Goal: Navigation & Orientation: Find specific page/section

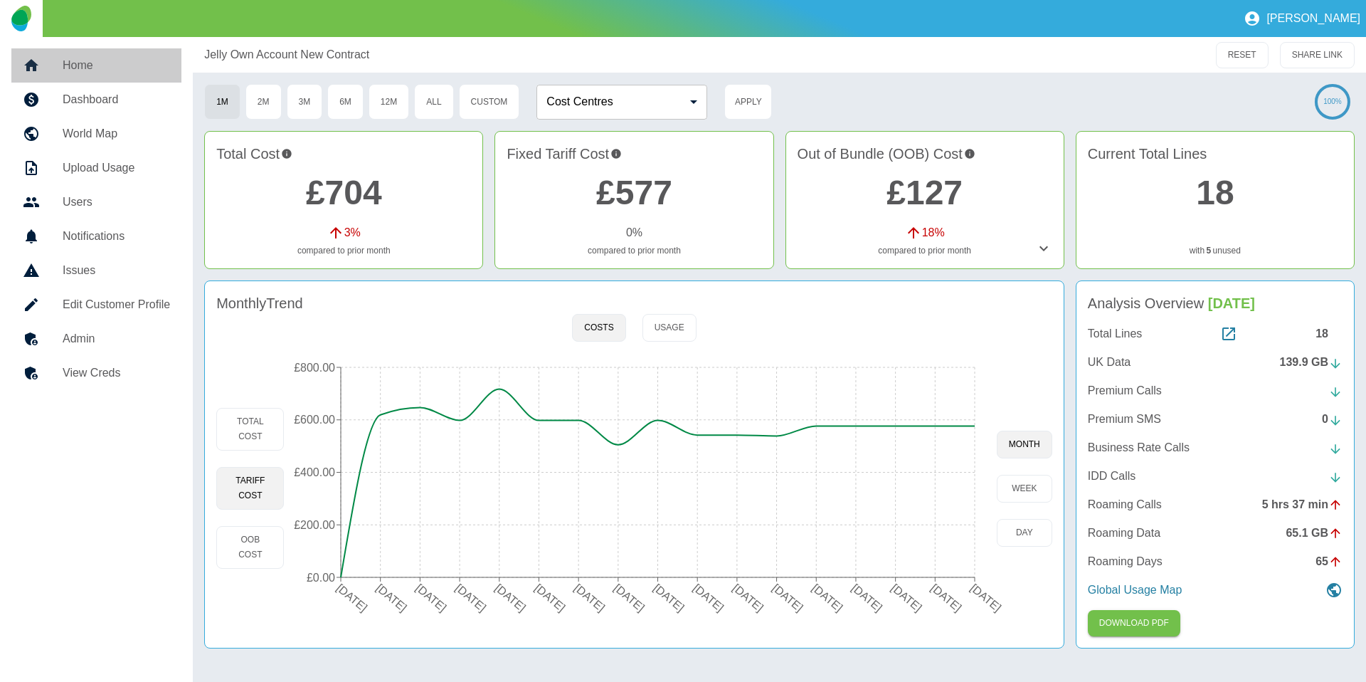
click at [91, 62] on h5 "Home" at bounding box center [116, 65] width 107 height 17
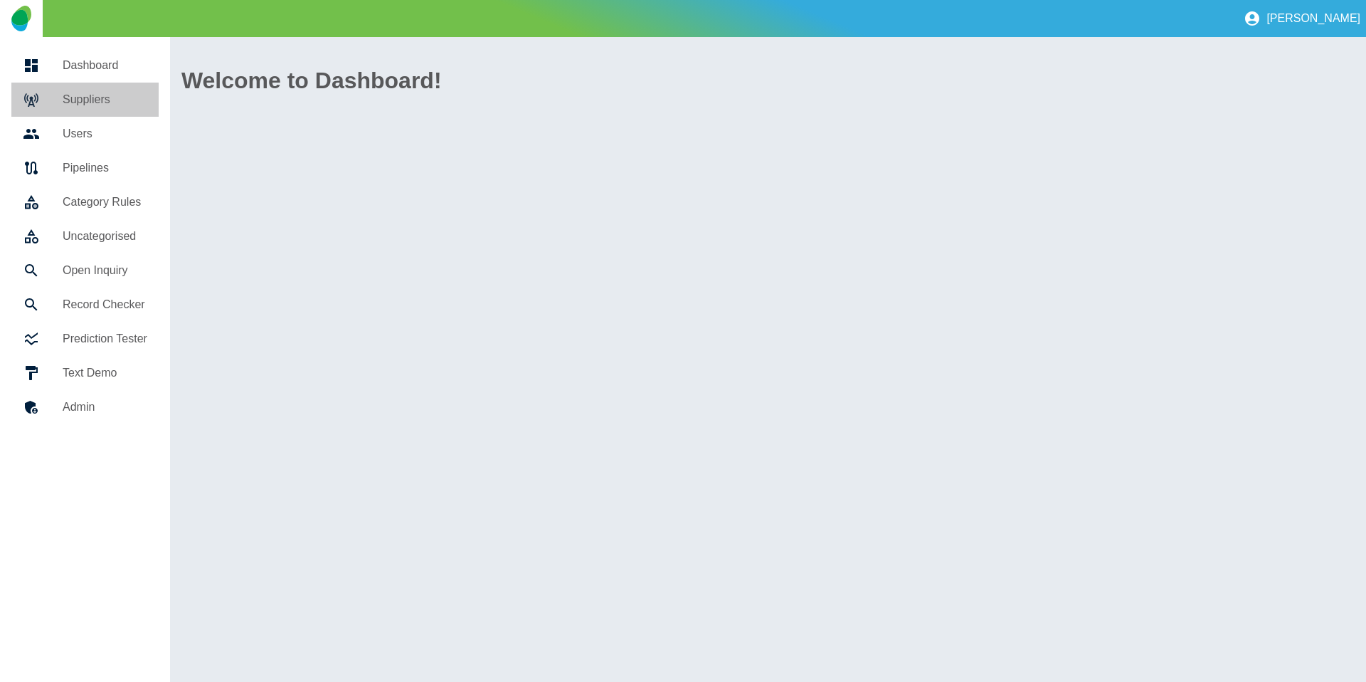
click at [84, 100] on h5 "Suppliers" at bounding box center [105, 99] width 85 height 17
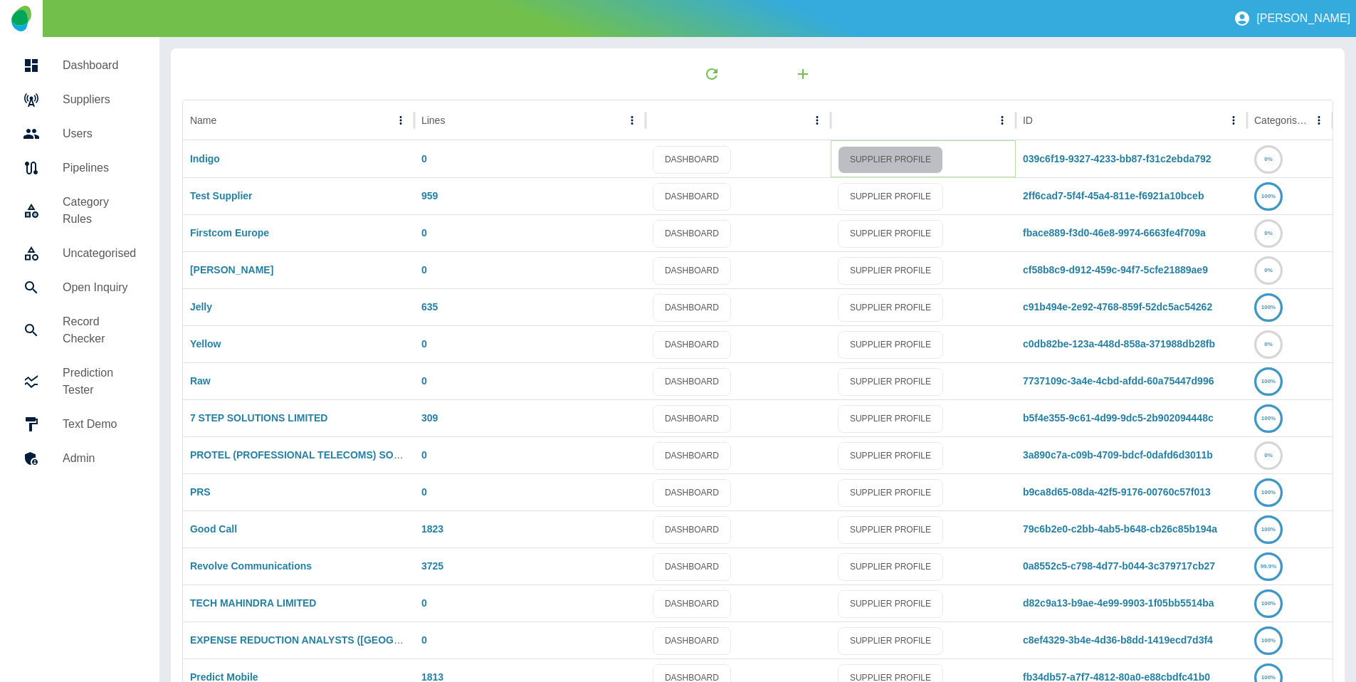
click at [895, 154] on link "SUPPLIER PROFILE" at bounding box center [890, 160] width 105 height 28
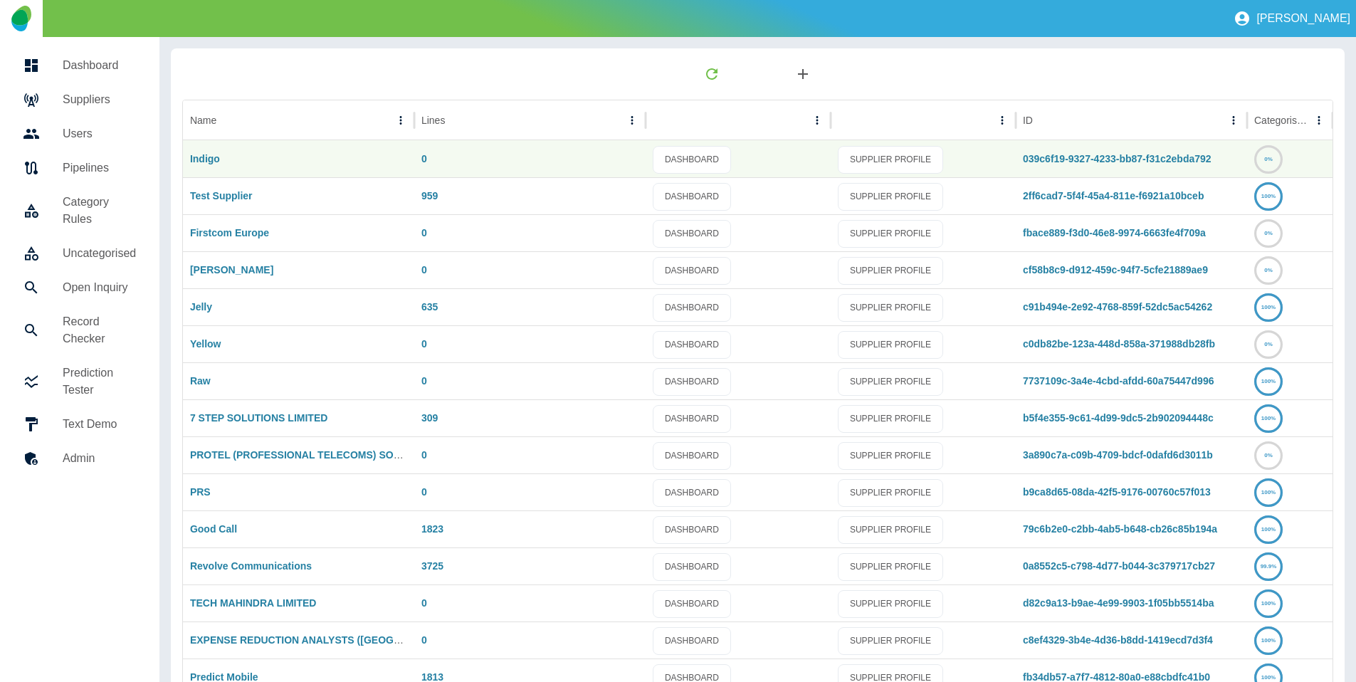
click at [801, 77] on icon "button" at bounding box center [802, 73] width 17 height 17
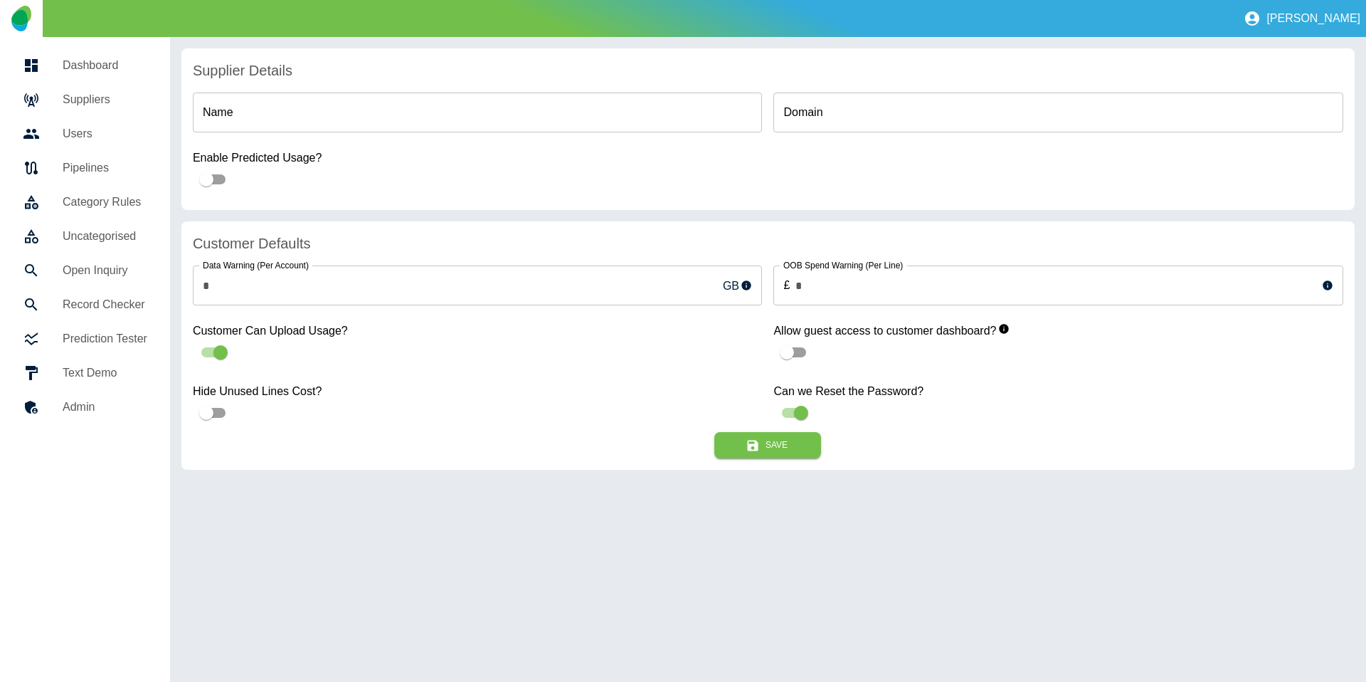
click at [65, 89] on link "Suppliers" at bounding box center [84, 100] width 147 height 34
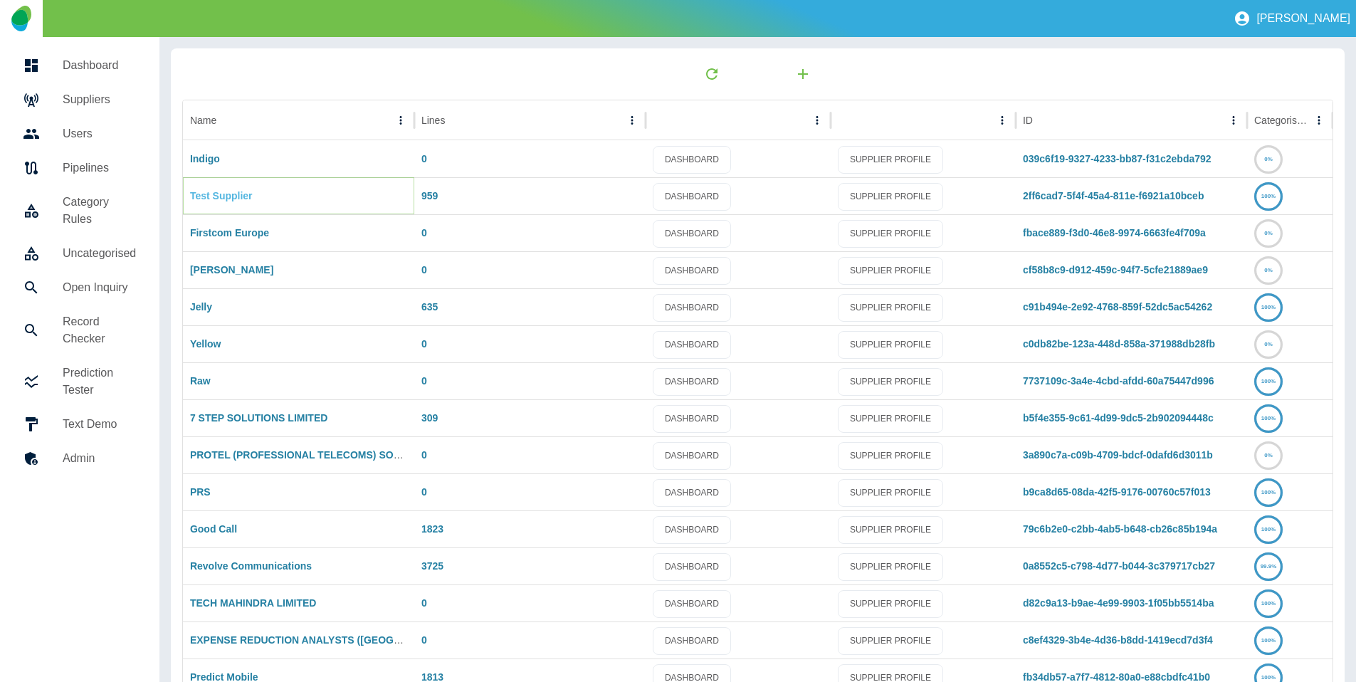
click at [211, 195] on link "Test Supplier" at bounding box center [221, 195] width 63 height 11
click at [196, 195] on link "Test Supplier" at bounding box center [221, 195] width 63 height 11
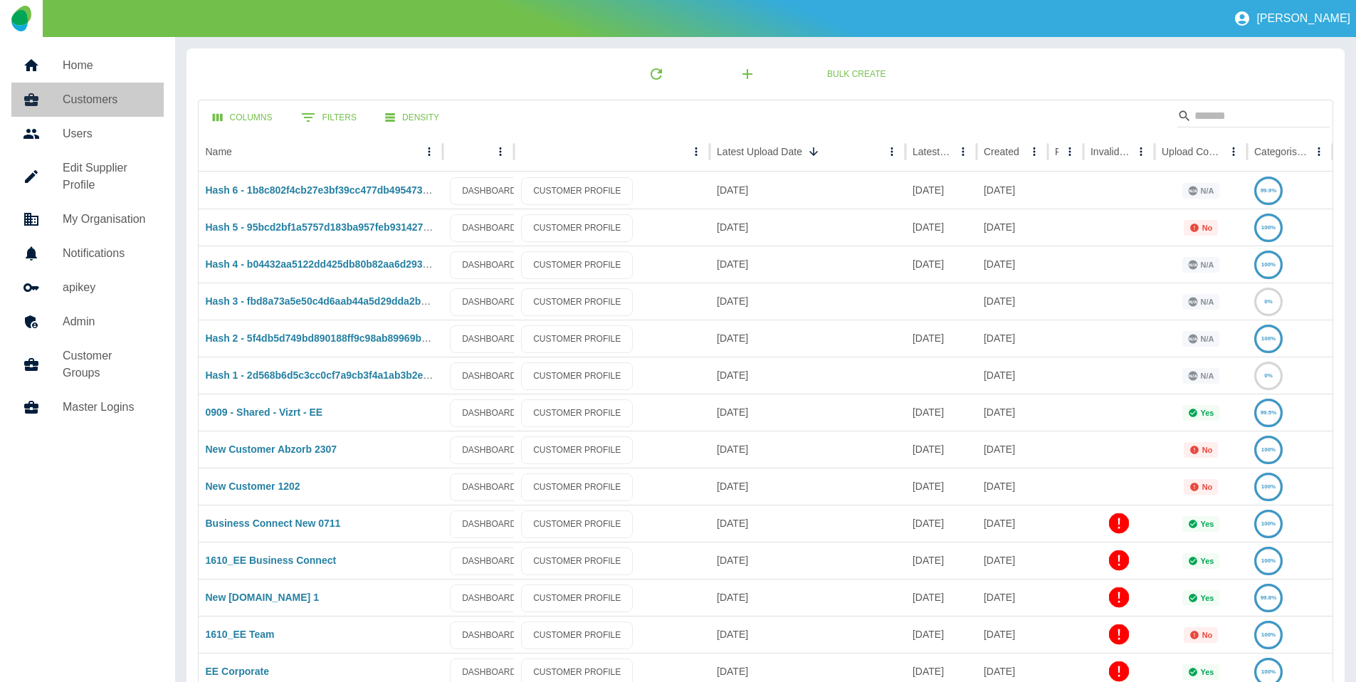
click at [110, 100] on h5 "Customers" at bounding box center [108, 99] width 90 height 17
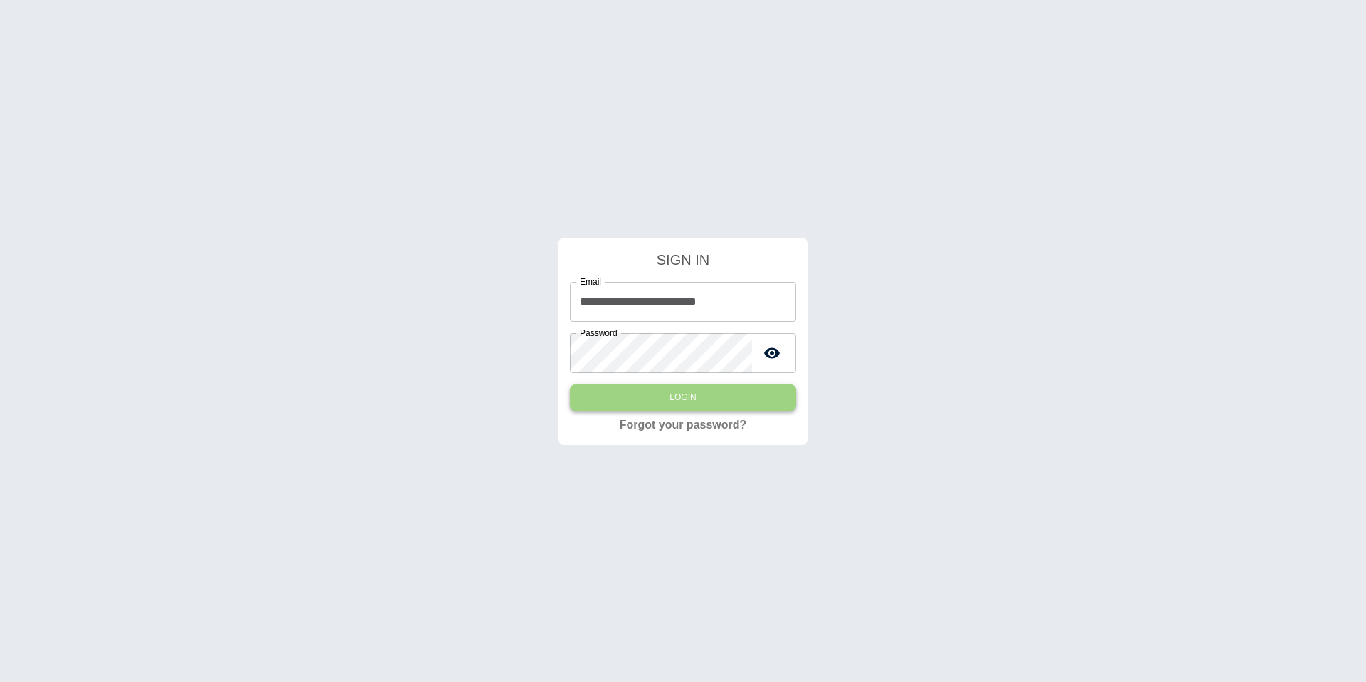
click at [664, 394] on button "Login" at bounding box center [683, 397] width 226 height 26
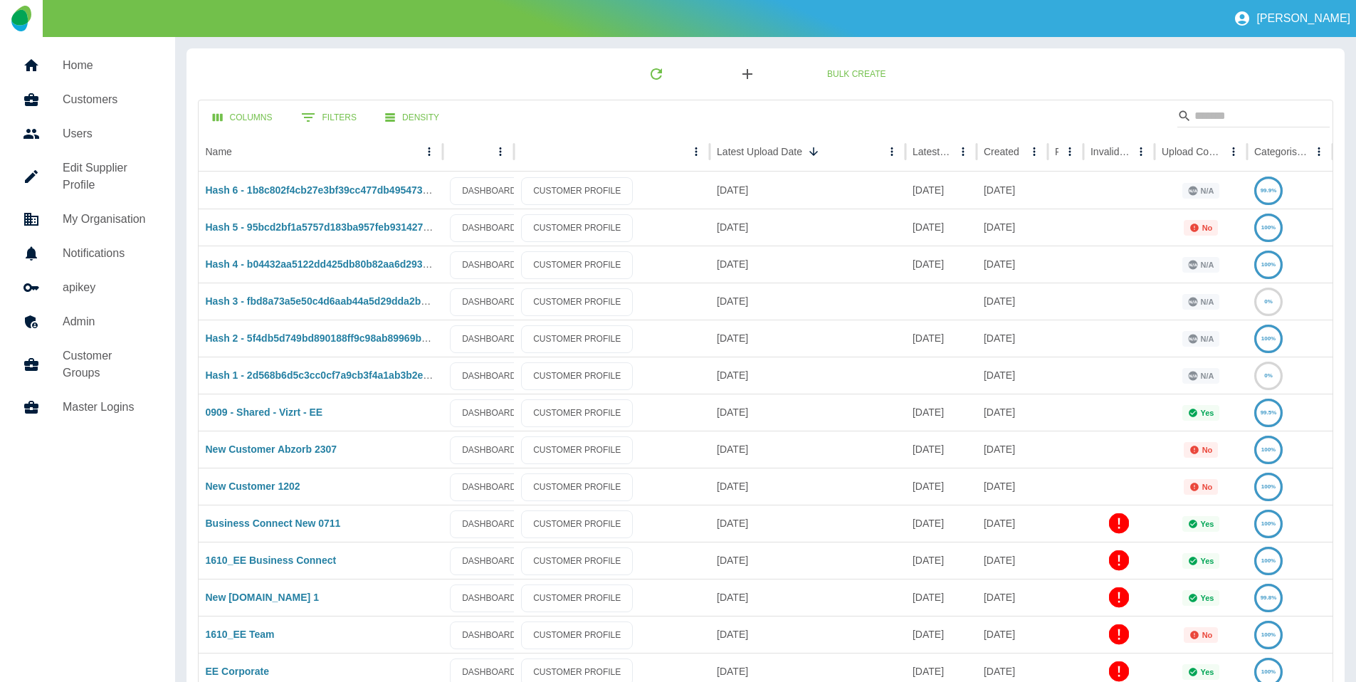
click at [737, 75] on button "button" at bounding box center [747, 74] width 46 height 28
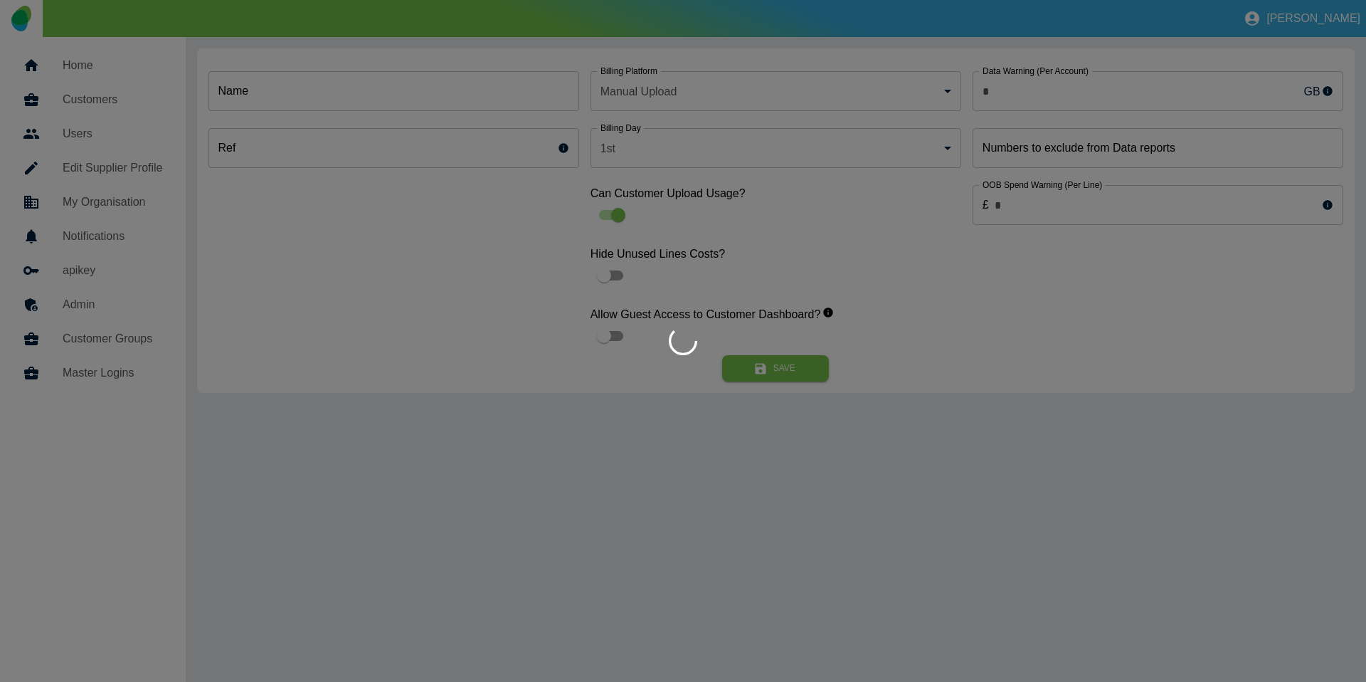
type input "*"
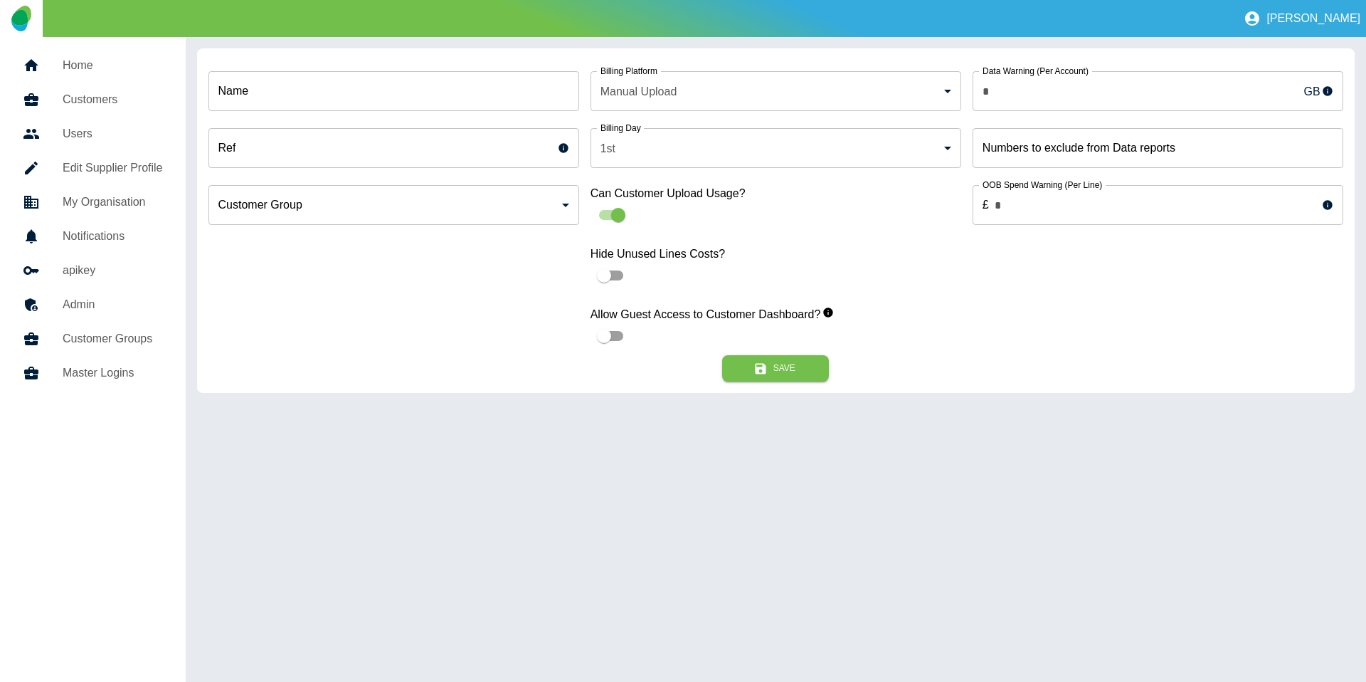
click at [94, 95] on h5 "Customers" at bounding box center [113, 99] width 100 height 17
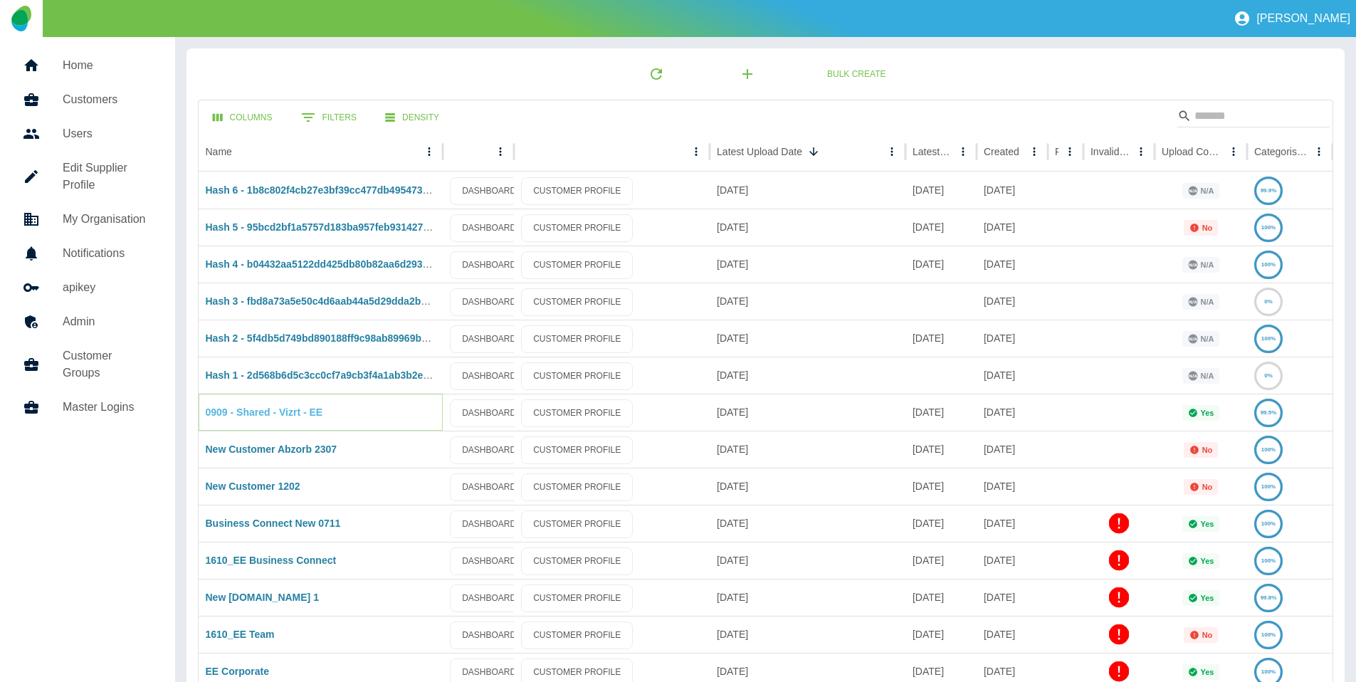
click at [227, 411] on link "0909 - Shared - Vizrt - EE" at bounding box center [264, 411] width 117 height 11
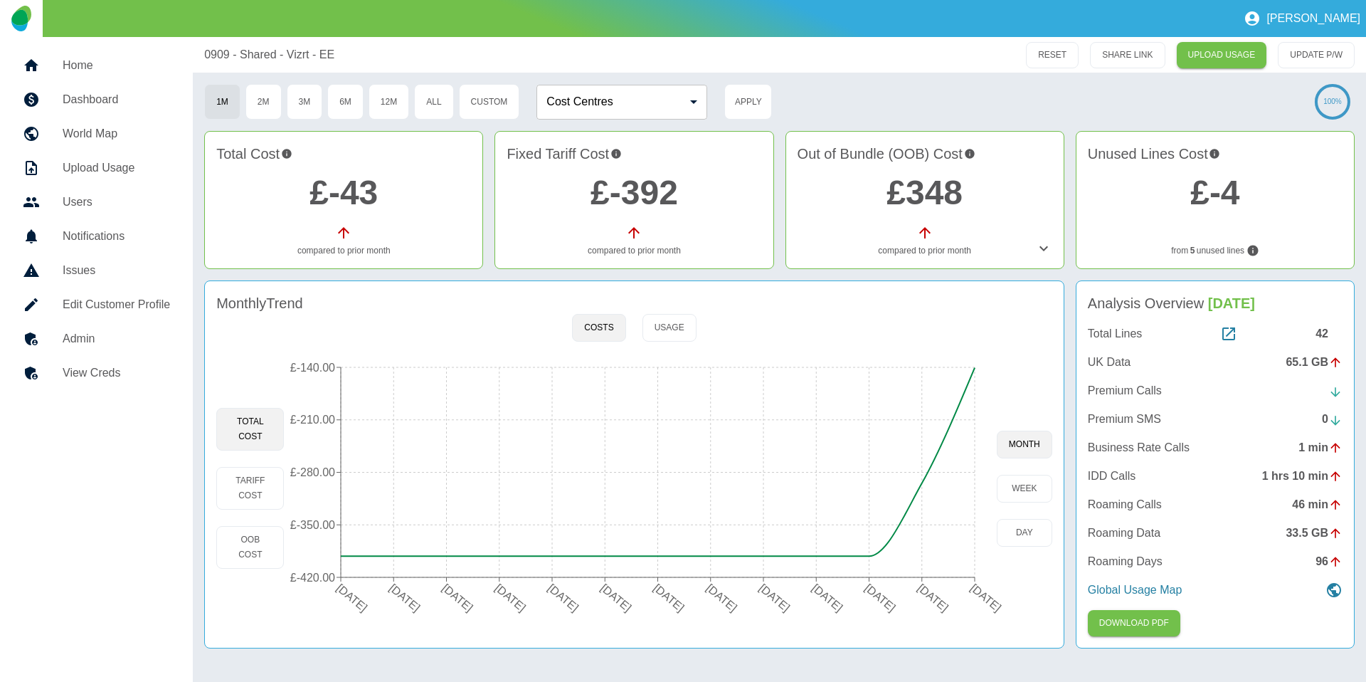
click at [129, 135] on h5 "World Map" at bounding box center [116, 133] width 107 height 17
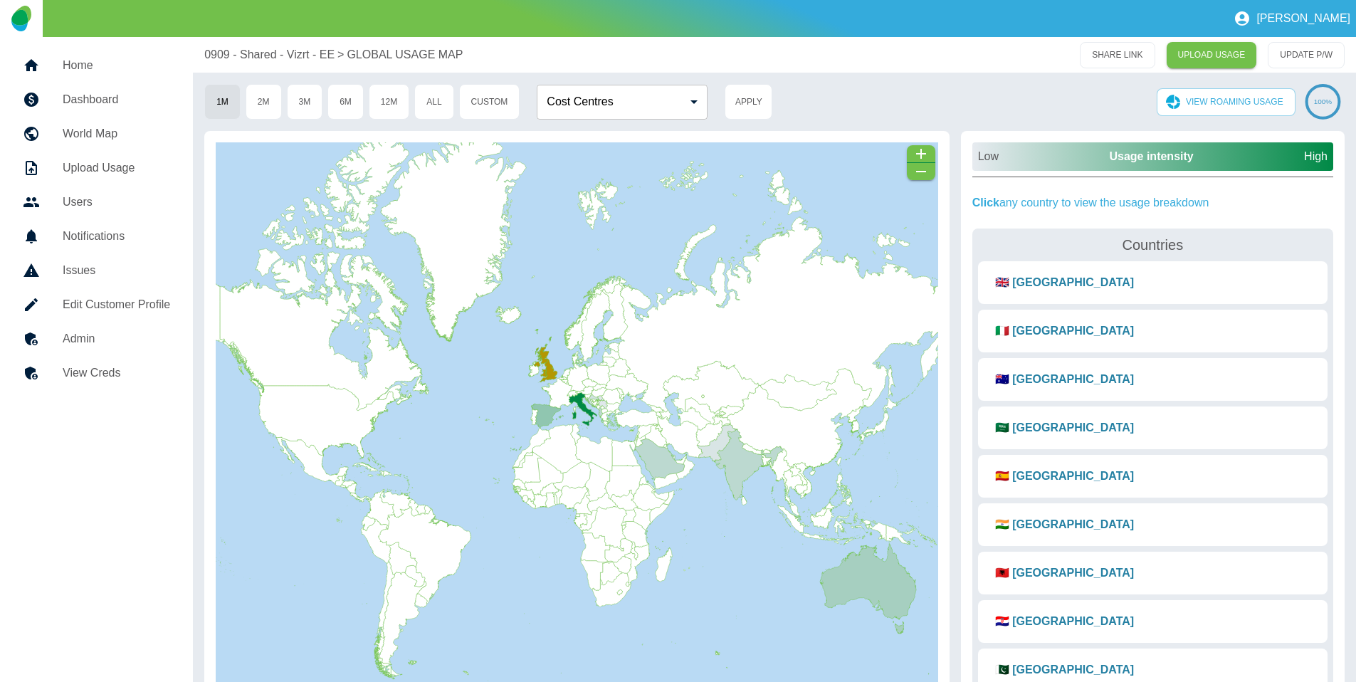
click at [109, 131] on h5 "World Map" at bounding box center [116, 133] width 107 height 17
click at [105, 162] on h5 "Upload Usage" at bounding box center [116, 167] width 107 height 17
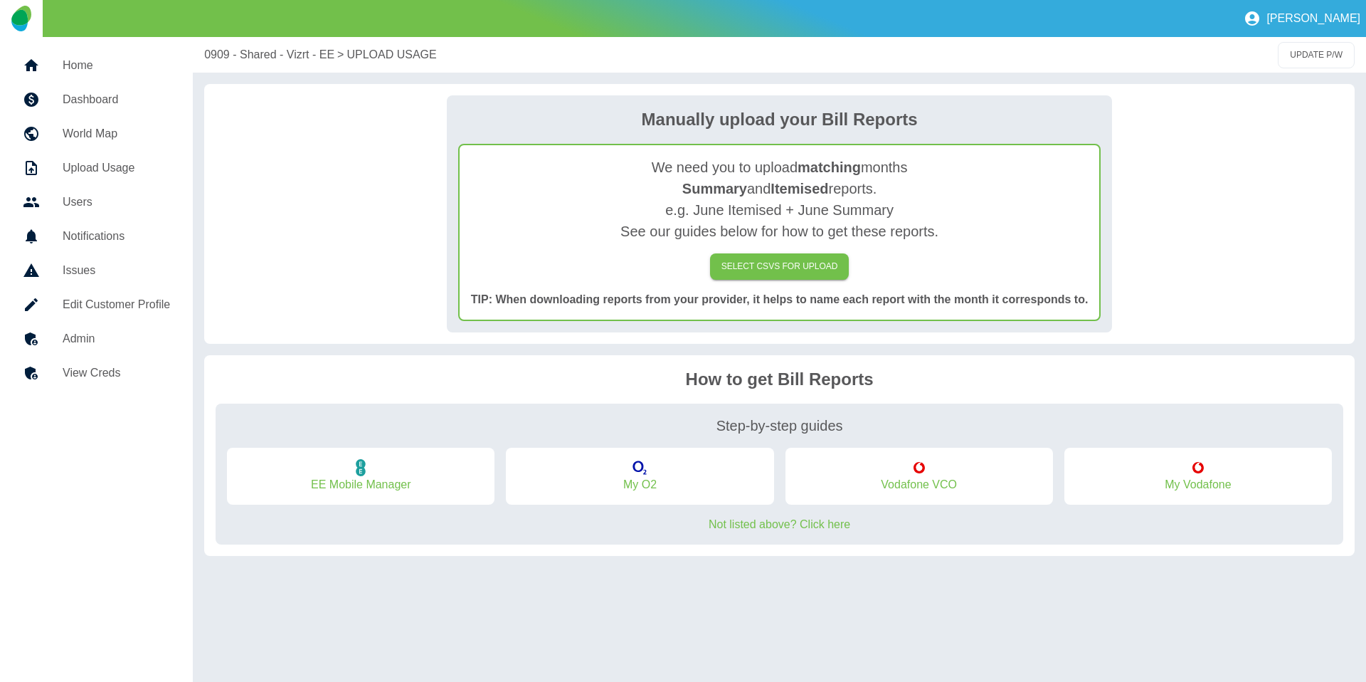
click at [143, 501] on nav "Home Dashboard World Map Upload Usage Users Notifications Issues Edit Customer …" at bounding box center [96, 359] width 193 height 645
click at [137, 503] on nav "Home Dashboard World Map Upload Usage Users Notifications Issues Edit Customer …" at bounding box center [96, 359] width 193 height 645
click at [96, 194] on h5 "Users" at bounding box center [116, 202] width 107 height 17
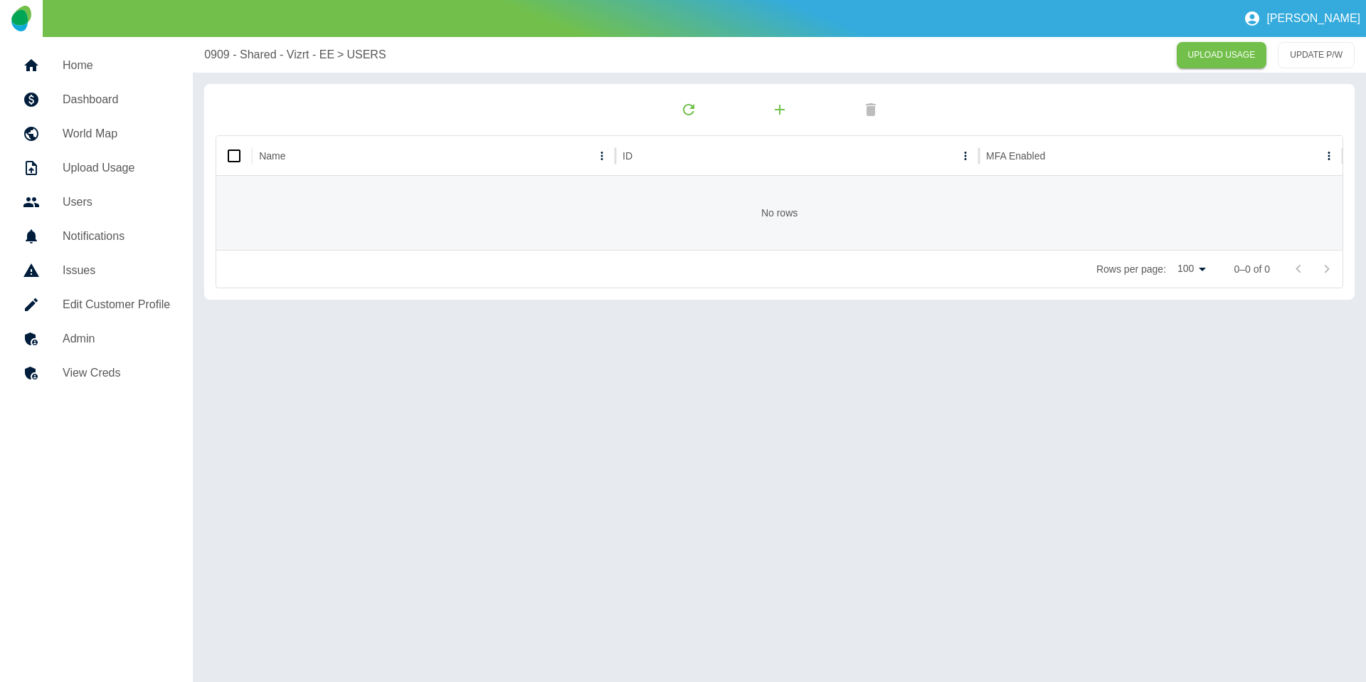
click at [109, 238] on h5 "Notifications" at bounding box center [116, 236] width 107 height 17
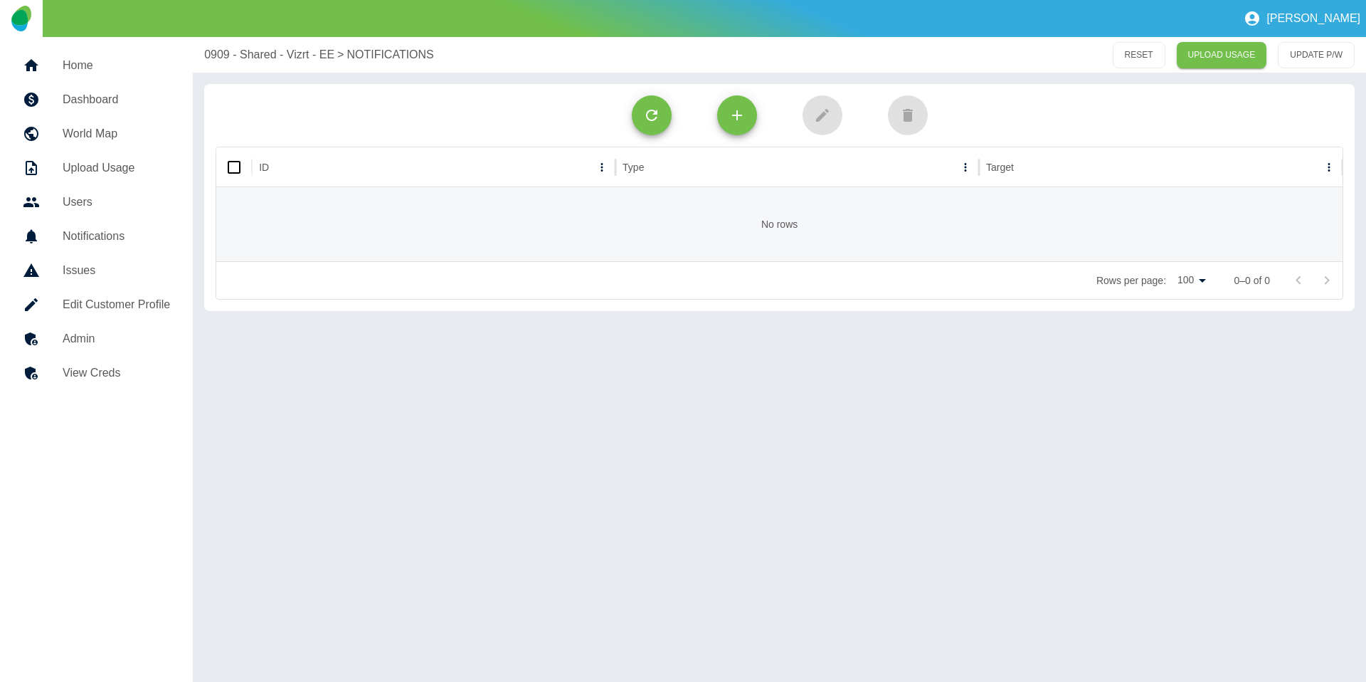
click at [130, 235] on h5 "Notifications" at bounding box center [116, 236] width 107 height 17
click at [125, 233] on h5 "Notifications" at bounding box center [116, 236] width 107 height 17
click at [94, 265] on h5 "Issues" at bounding box center [116, 270] width 107 height 17
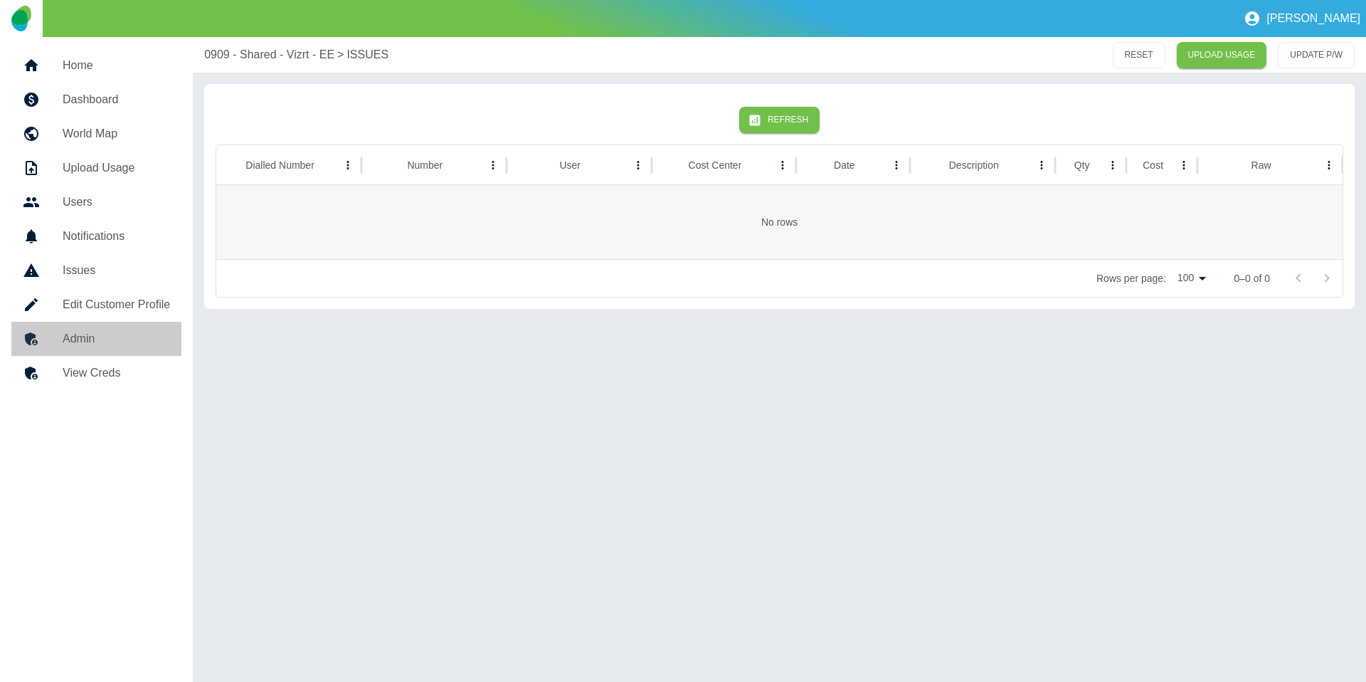
click at [102, 336] on h5 "Admin" at bounding box center [116, 338] width 107 height 17
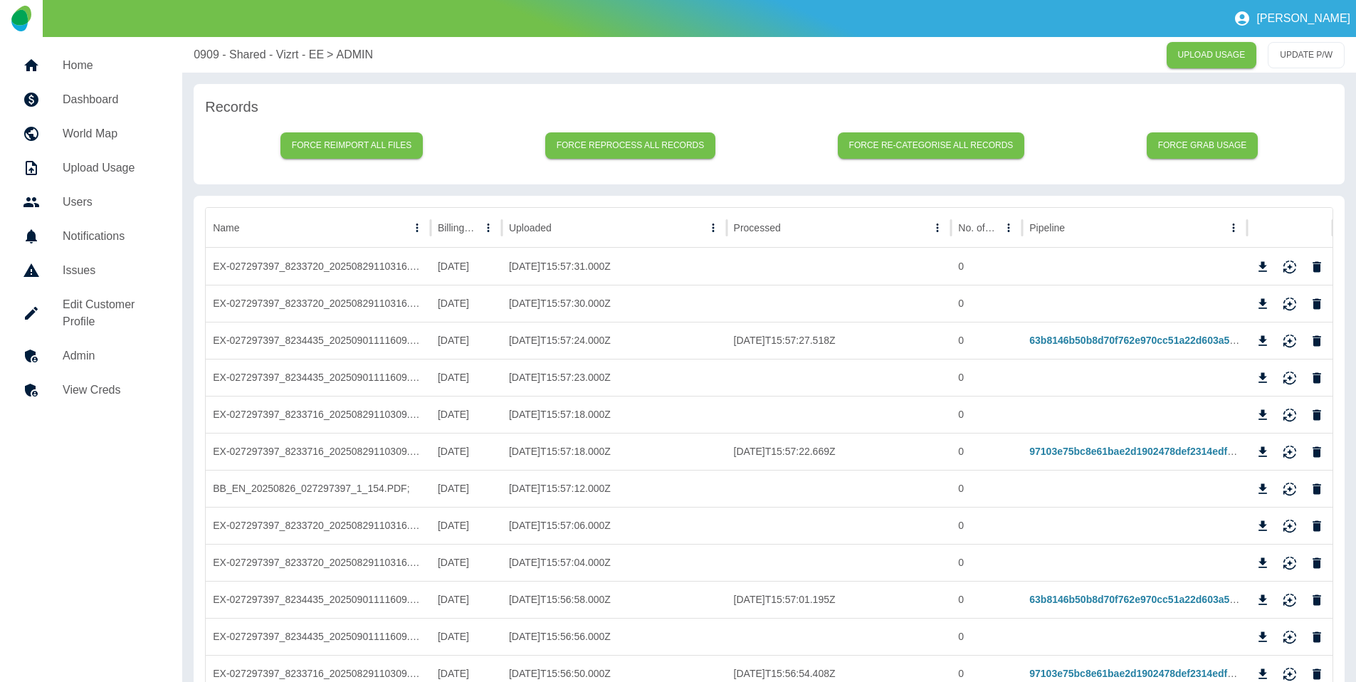
click at [130, 391] on h5 "View Creds" at bounding box center [111, 389] width 97 height 17
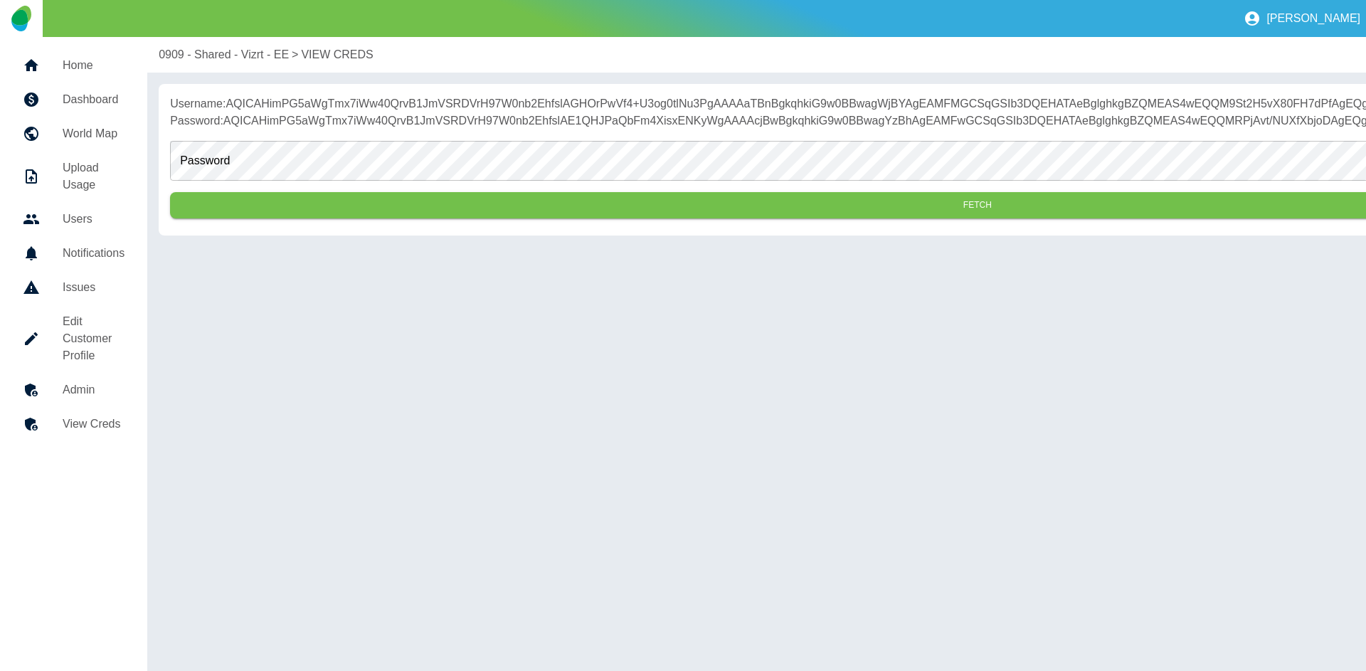
click at [95, 71] on h5 "Home" at bounding box center [94, 65] width 62 height 17
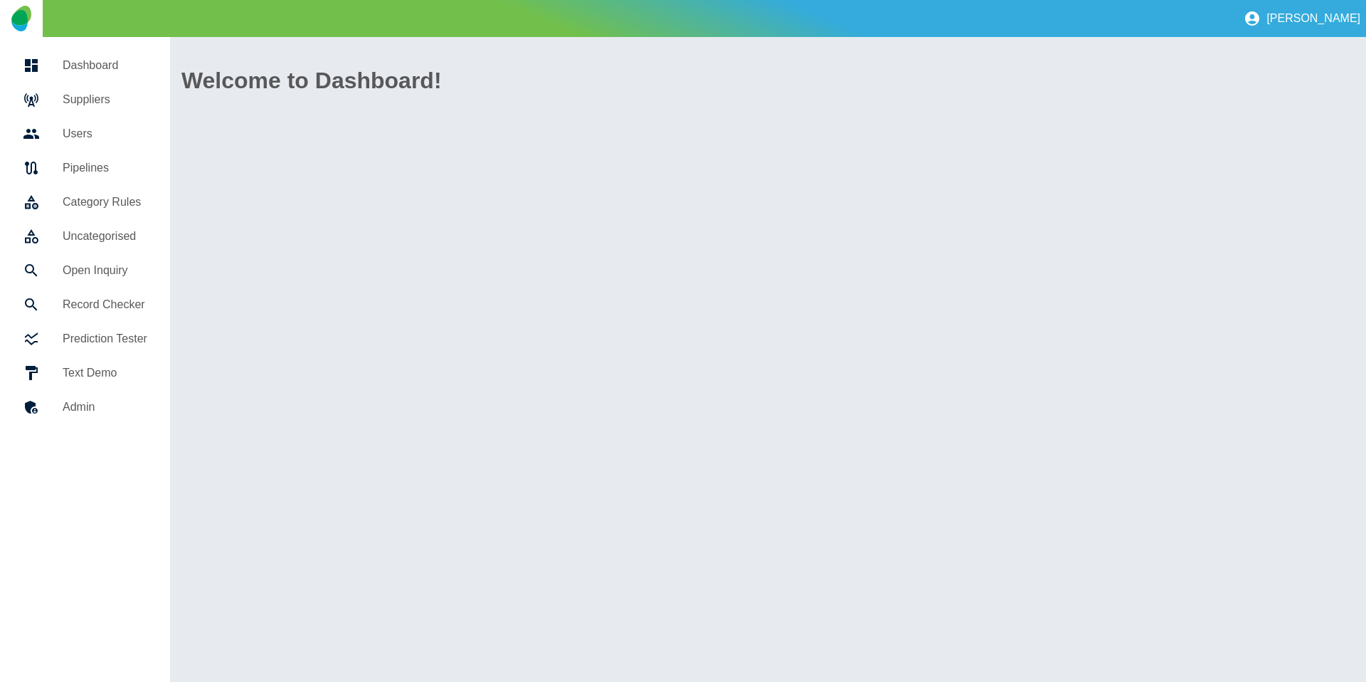
click at [134, 83] on link "Suppliers" at bounding box center [84, 100] width 147 height 34
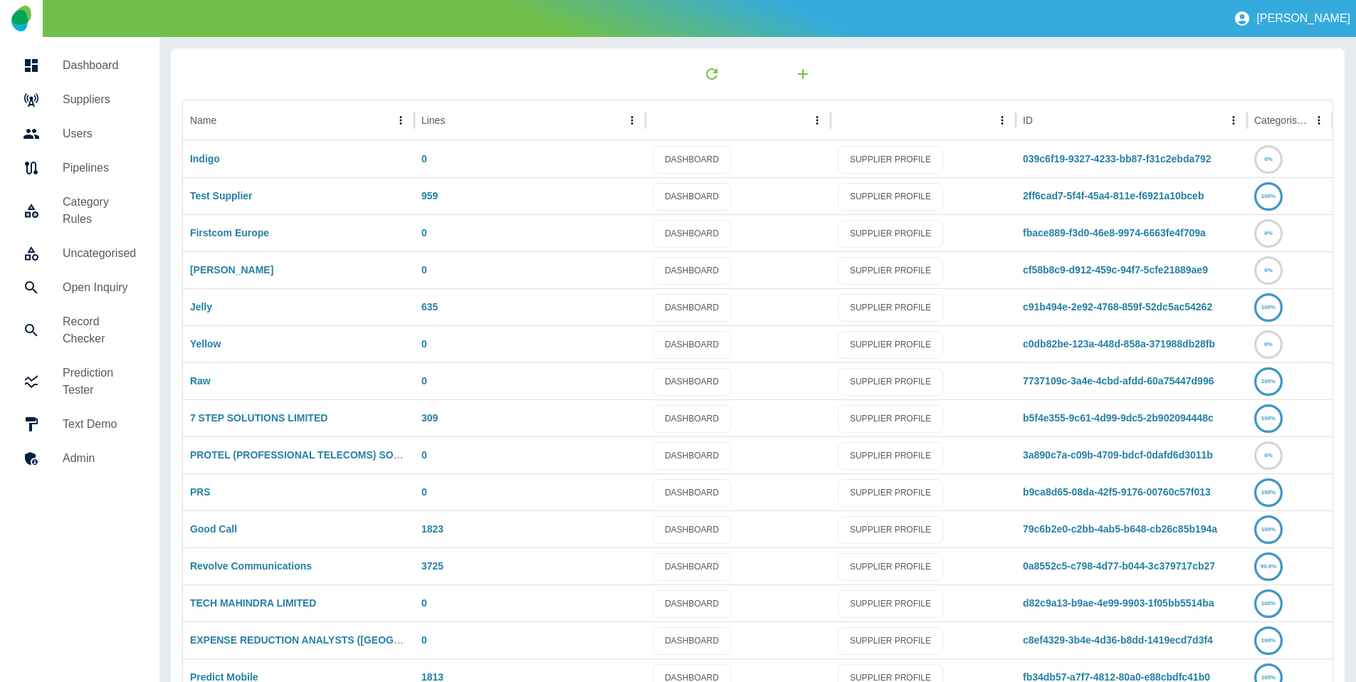
click at [105, 136] on h5 "Users" at bounding box center [100, 133] width 74 height 17
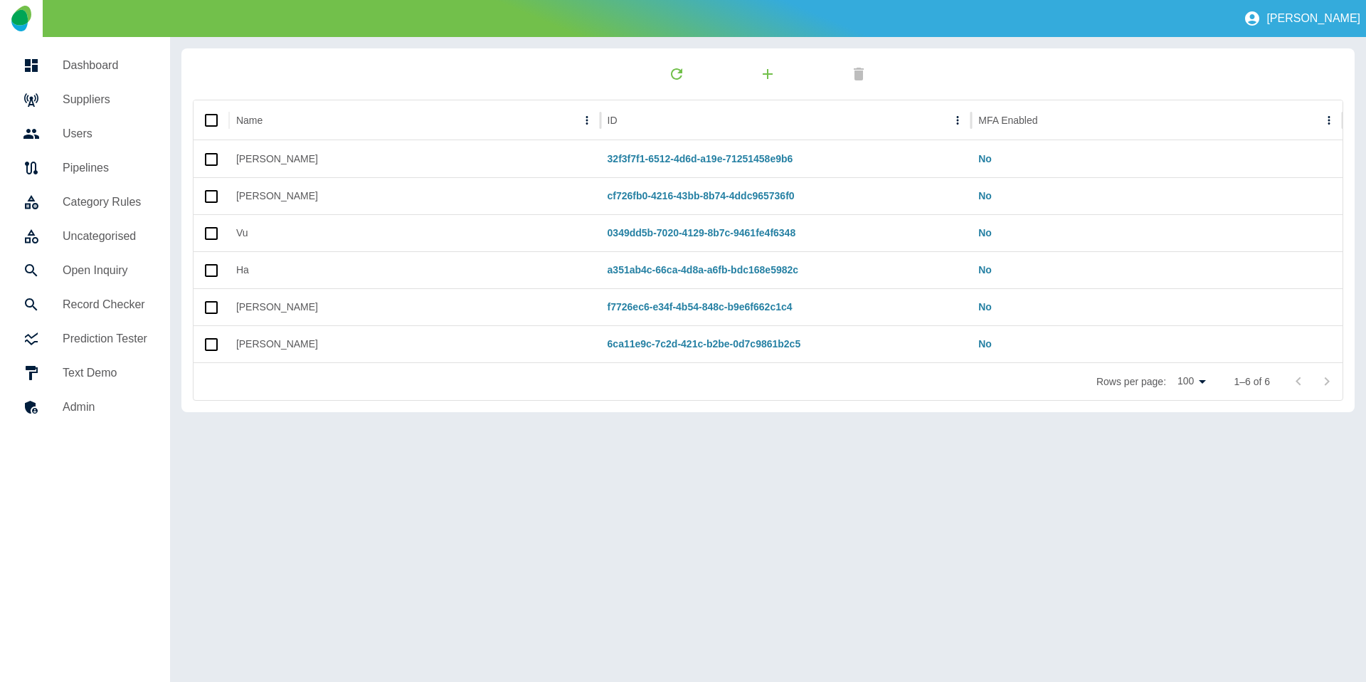
click at [102, 156] on link "Pipelines" at bounding box center [84, 168] width 147 height 34
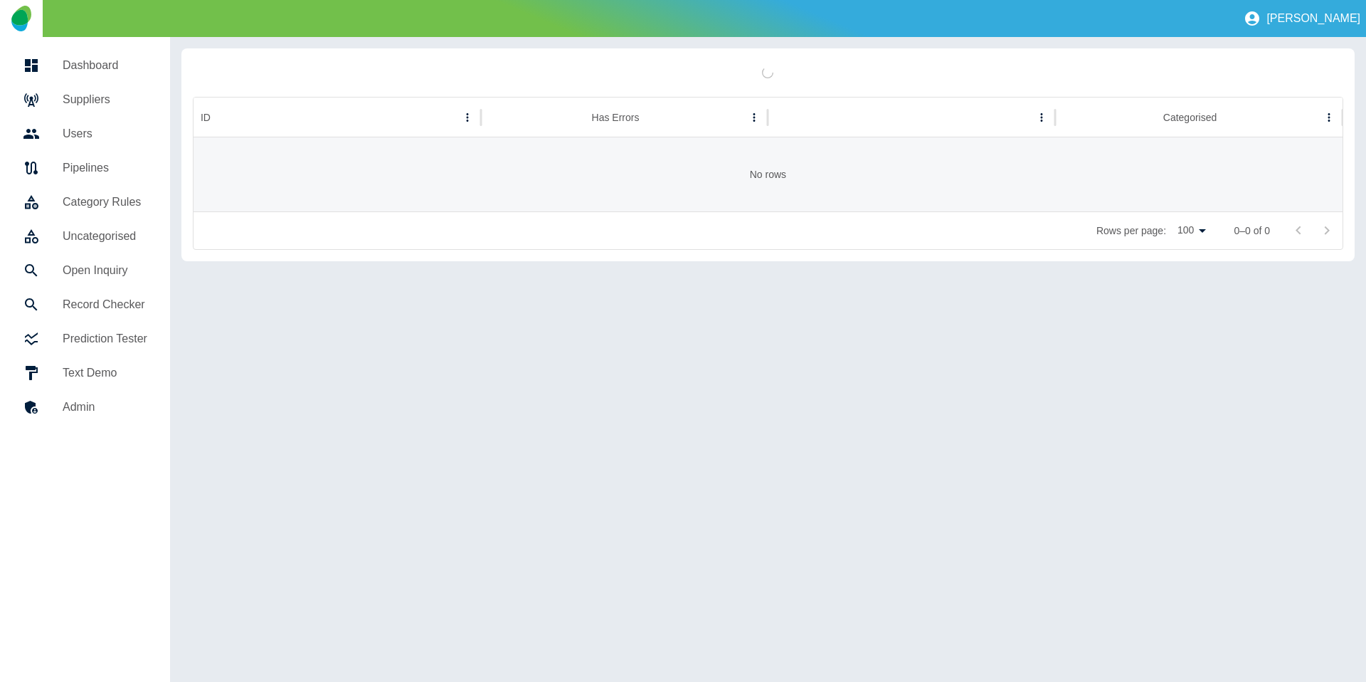
click at [98, 191] on link "Category Rules" at bounding box center [84, 202] width 147 height 34
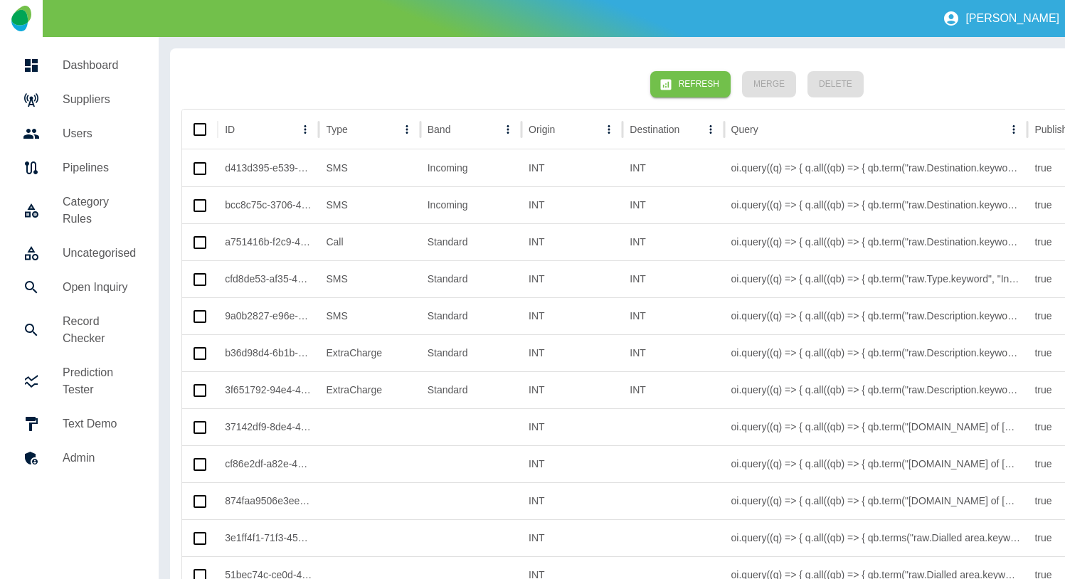
click at [78, 95] on h5 "Suppliers" at bounding box center [99, 99] width 73 height 17
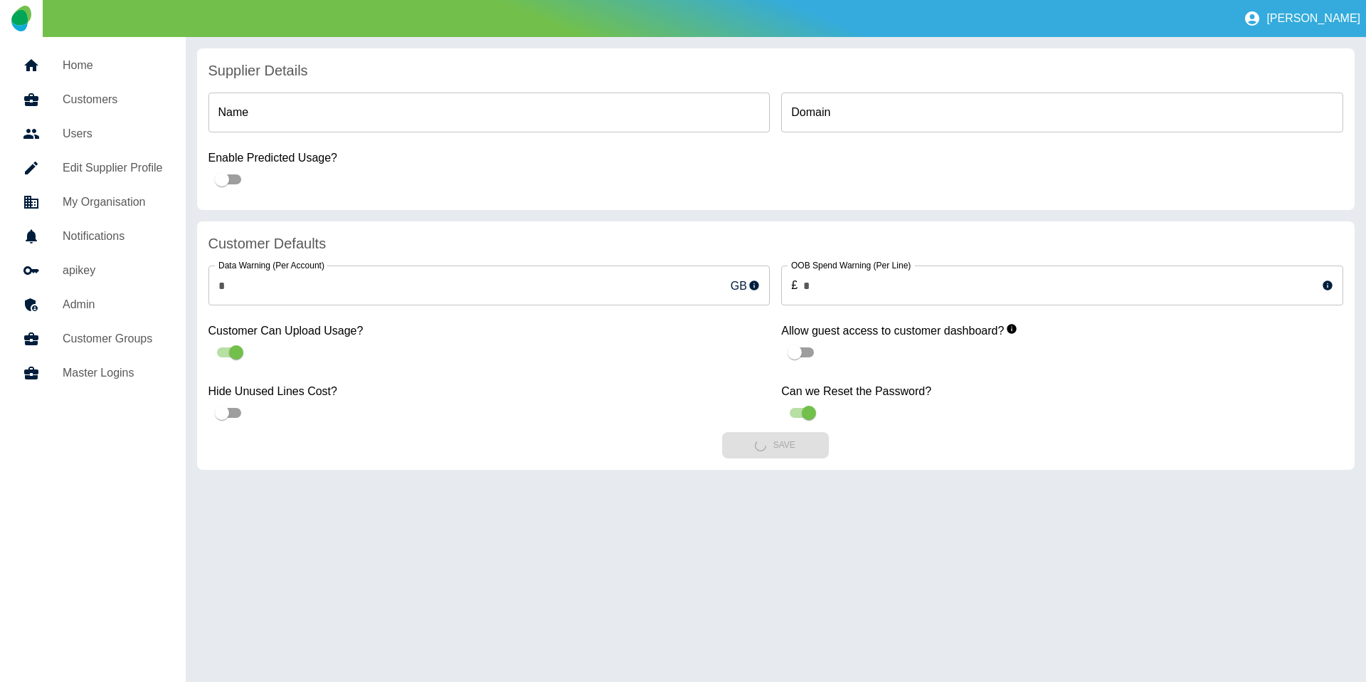
type input "******"
type input "**********"
